Goal: Book appointment/travel/reservation

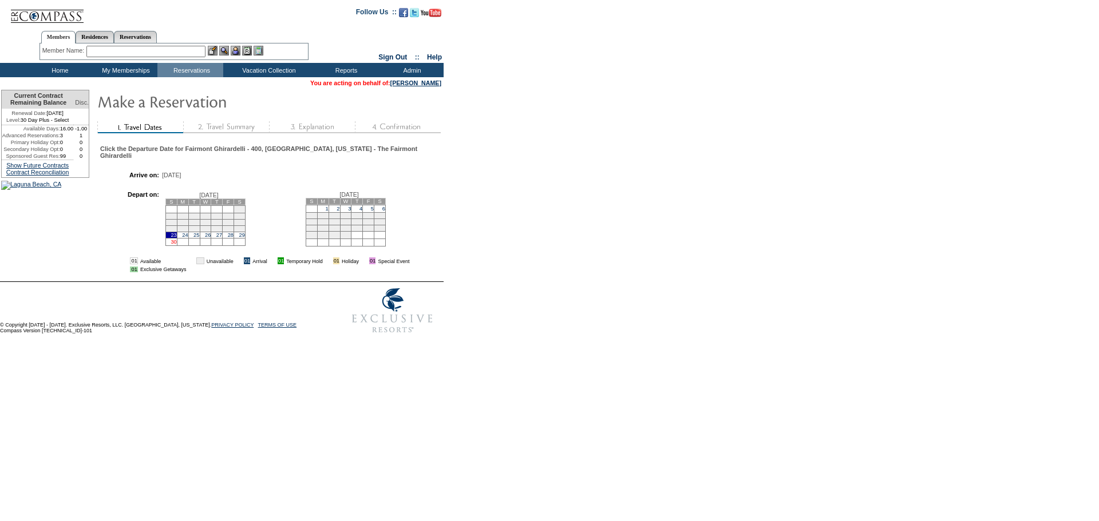
click at [176, 245] on link "30" at bounding box center [174, 242] width 6 height 6
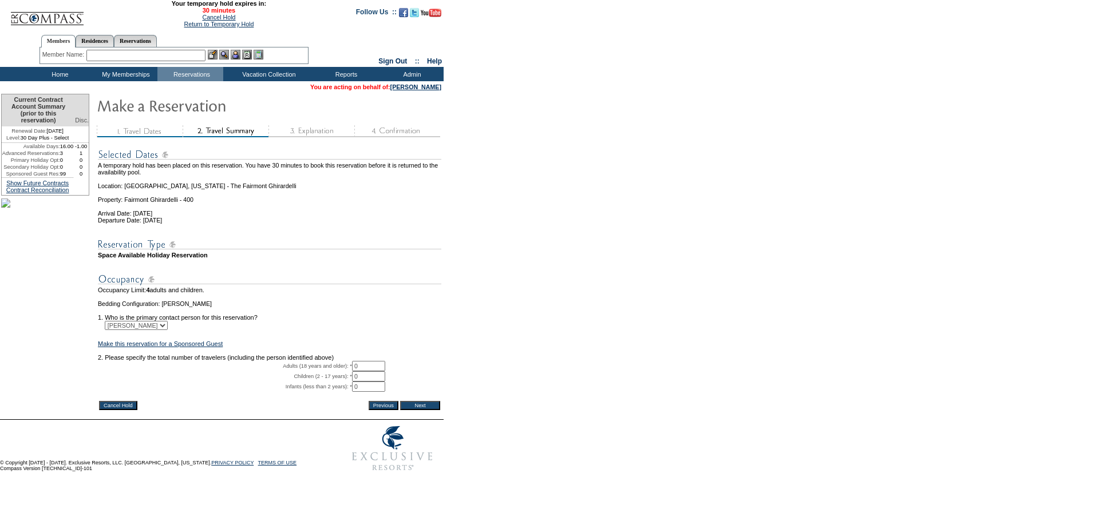
click at [377, 371] on input "0" at bounding box center [368, 366] width 33 height 10
type input "2"
click at [440, 410] on input "Next" at bounding box center [420, 405] width 40 height 9
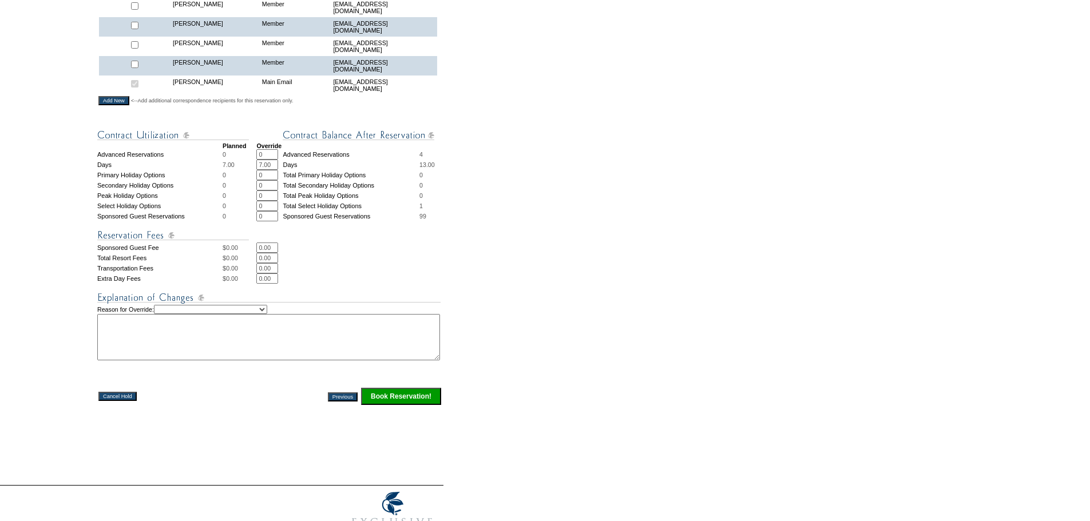
scroll to position [396, 0]
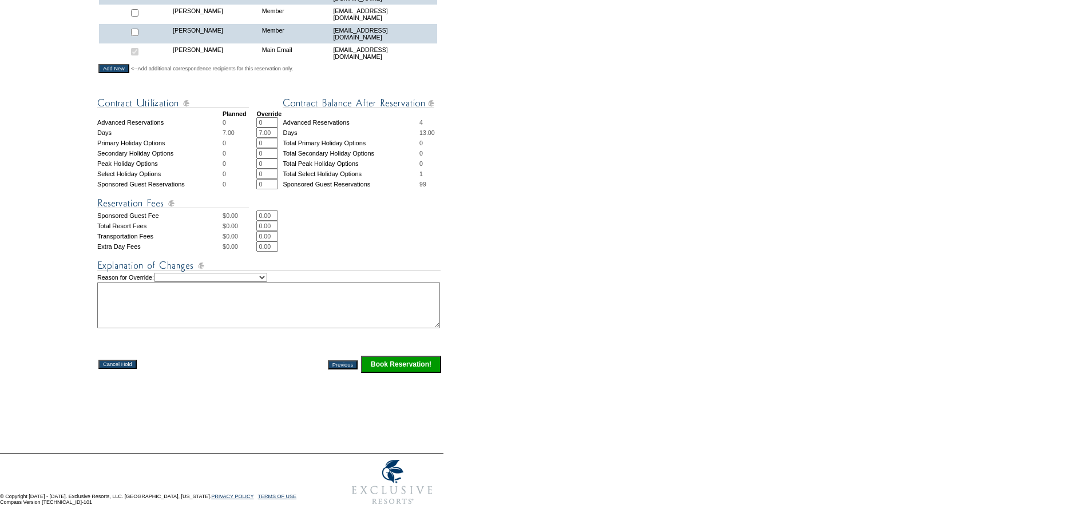
click at [267, 274] on select "Creating Continuous Stay Days Rebooked After Cancellation Editing Occupant Expe…" at bounding box center [210, 277] width 113 height 9
click at [490, 228] on form "29:54 Your temporary hold expires in: 30 minutes Cancel Hold Return to Temporar…" at bounding box center [545, 67] width 1090 height 888
click at [420, 361] on input "Book Reservation!" at bounding box center [401, 364] width 80 height 17
